Goal: Transaction & Acquisition: Purchase product/service

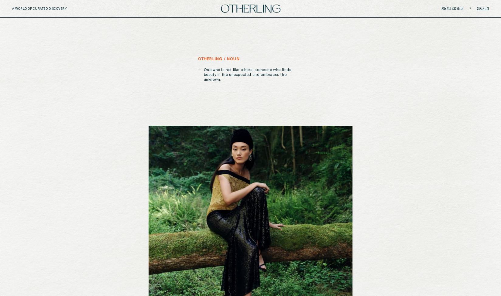
click at [484, 8] on link "Sign in" at bounding box center [483, 9] width 12 height 4
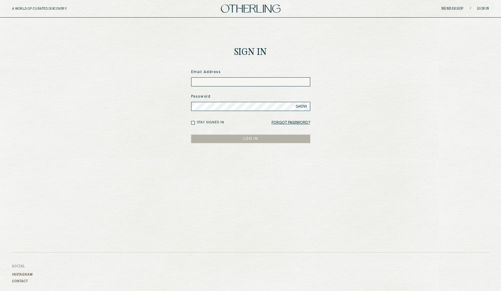
click at [199, 81] on input at bounding box center [250, 81] width 119 height 9
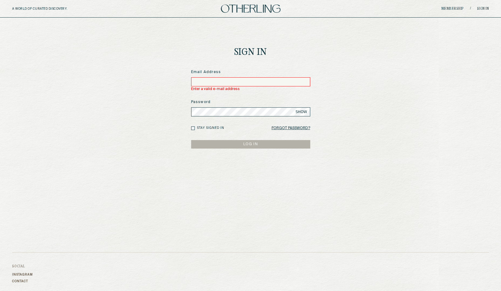
click at [258, 82] on input at bounding box center [250, 81] width 119 height 9
type input "*"
type input "**********"
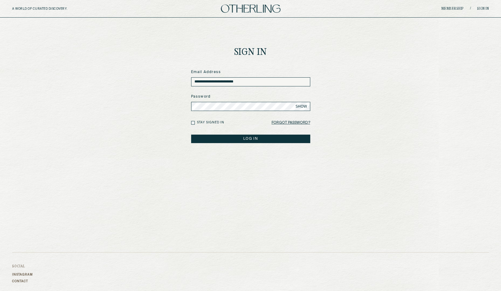
click at [235, 138] on button "LOG IN" at bounding box center [250, 139] width 119 height 9
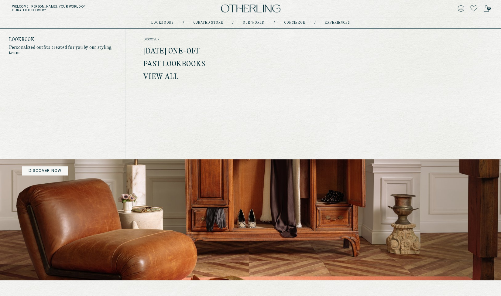
click at [163, 49] on link "[DATE] One-off" at bounding box center [171, 52] width 57 height 8
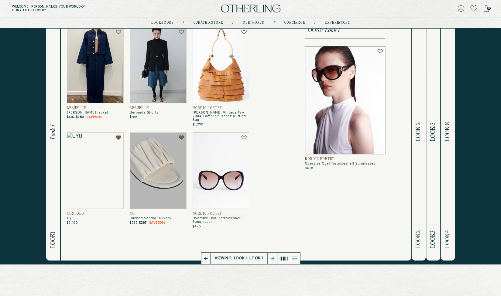
scroll to position [30, 0]
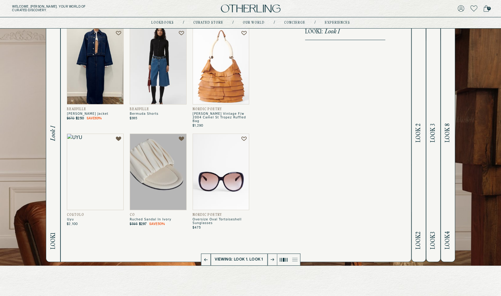
click at [154, 64] on img at bounding box center [158, 66] width 57 height 77
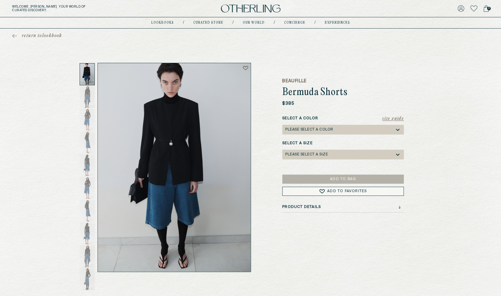
click at [307, 210] on div "Product Details" at bounding box center [342, 209] width 121 height 8
click at [308, 208] on h3 "Product Details" at bounding box center [301, 207] width 39 height 4
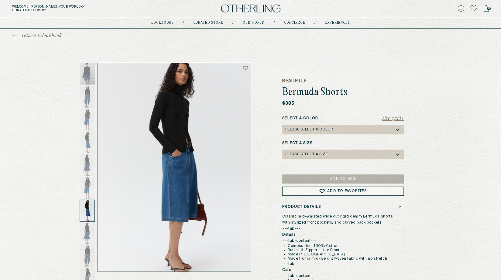
drag, startPoint x: 479, startPoint y: 95, endPoint x: 437, endPoint y: 8, distance: 97.0
click at [479, 94] on div "return to lookbook Beaufille Bermuda Shorts $385 Size Guide Select a Color Plea…" at bounding box center [250, 188] width 501 height 319
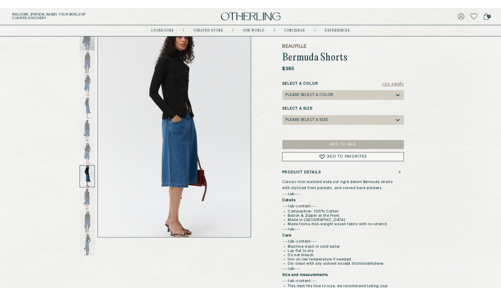
scroll to position [30, 0]
